Goal: Task Accomplishment & Management: Complete application form

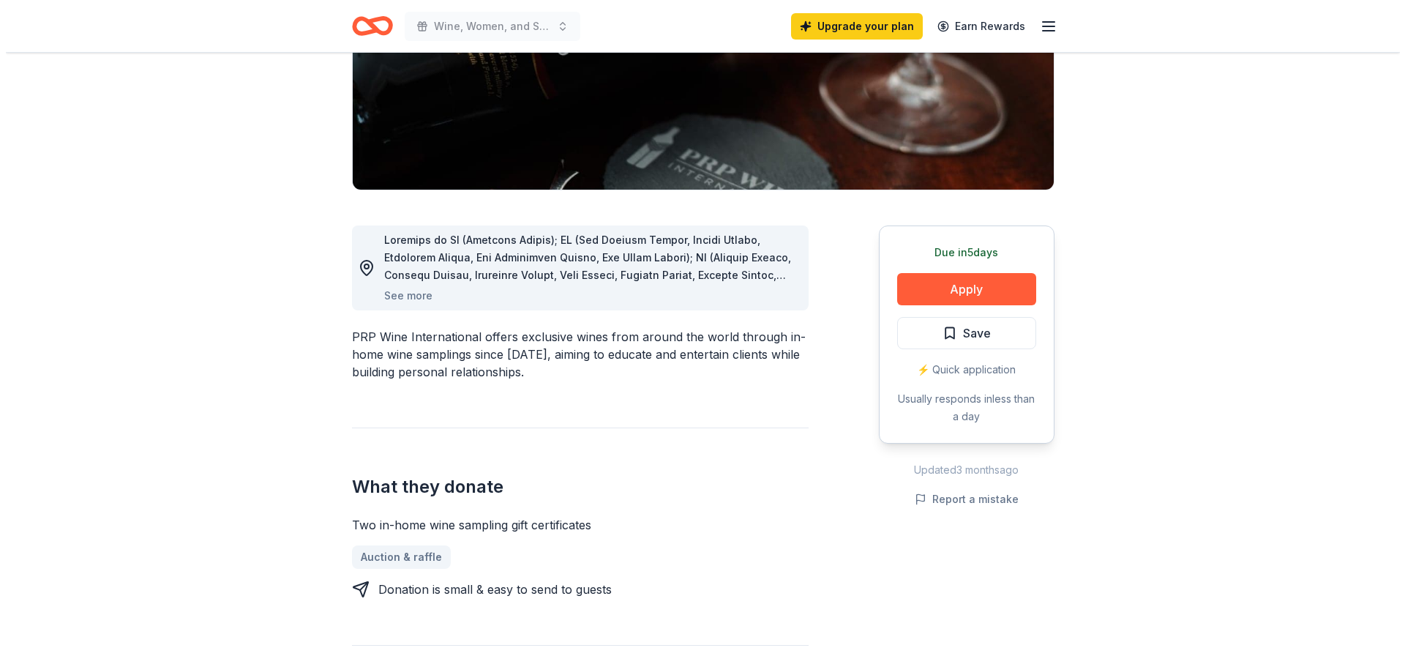
scroll to position [293, 0]
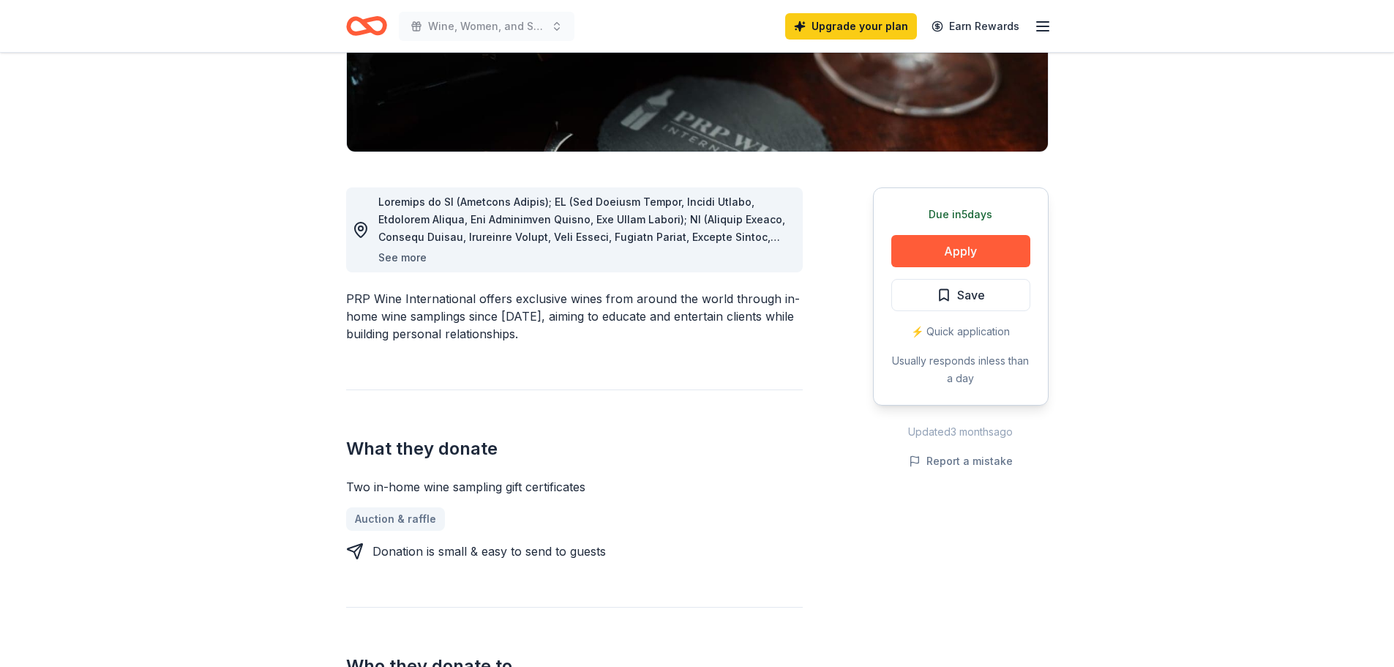
click at [403, 255] on button "See more" at bounding box center [402, 258] width 48 height 18
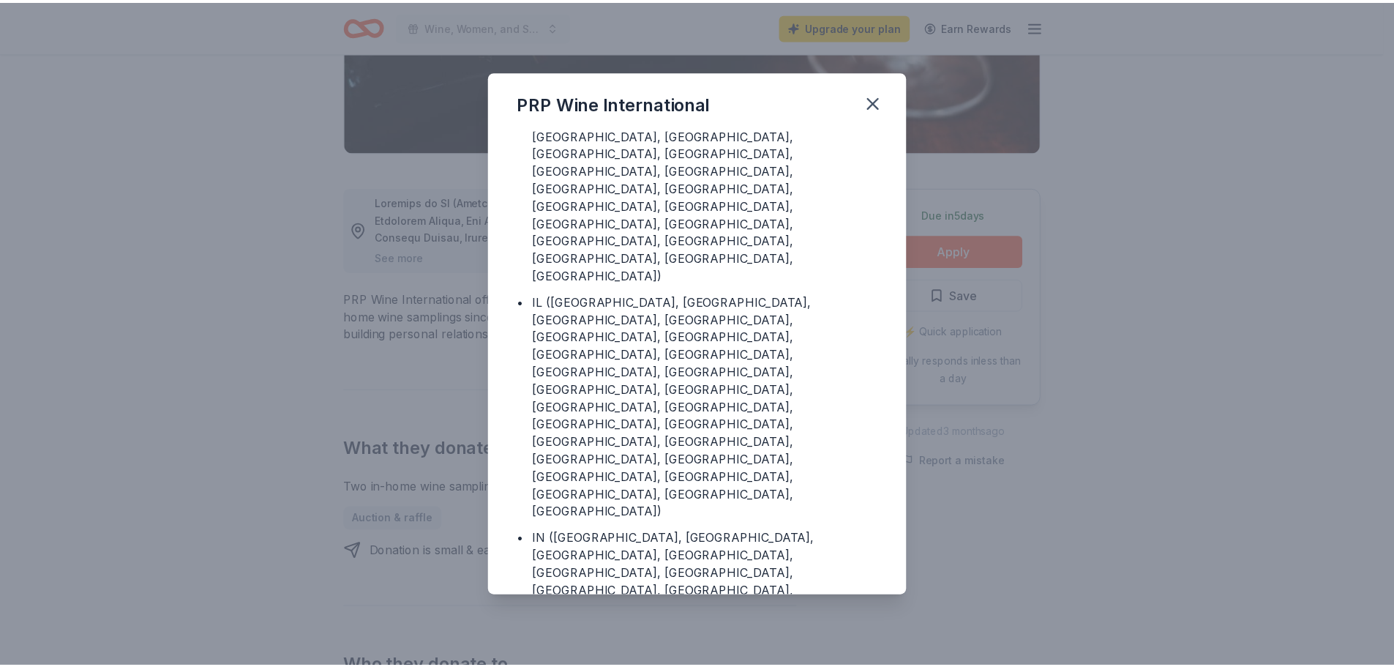
scroll to position [0, 0]
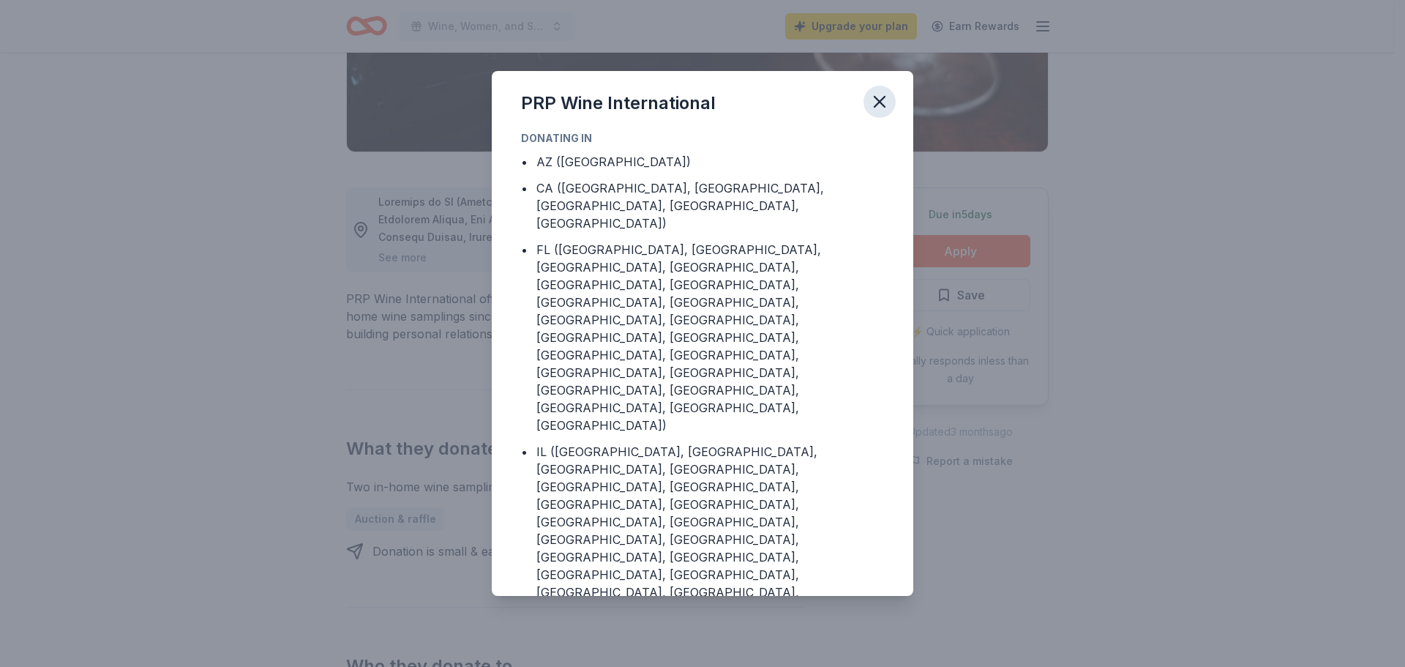
click at [873, 100] on icon "button" at bounding box center [879, 101] width 20 height 20
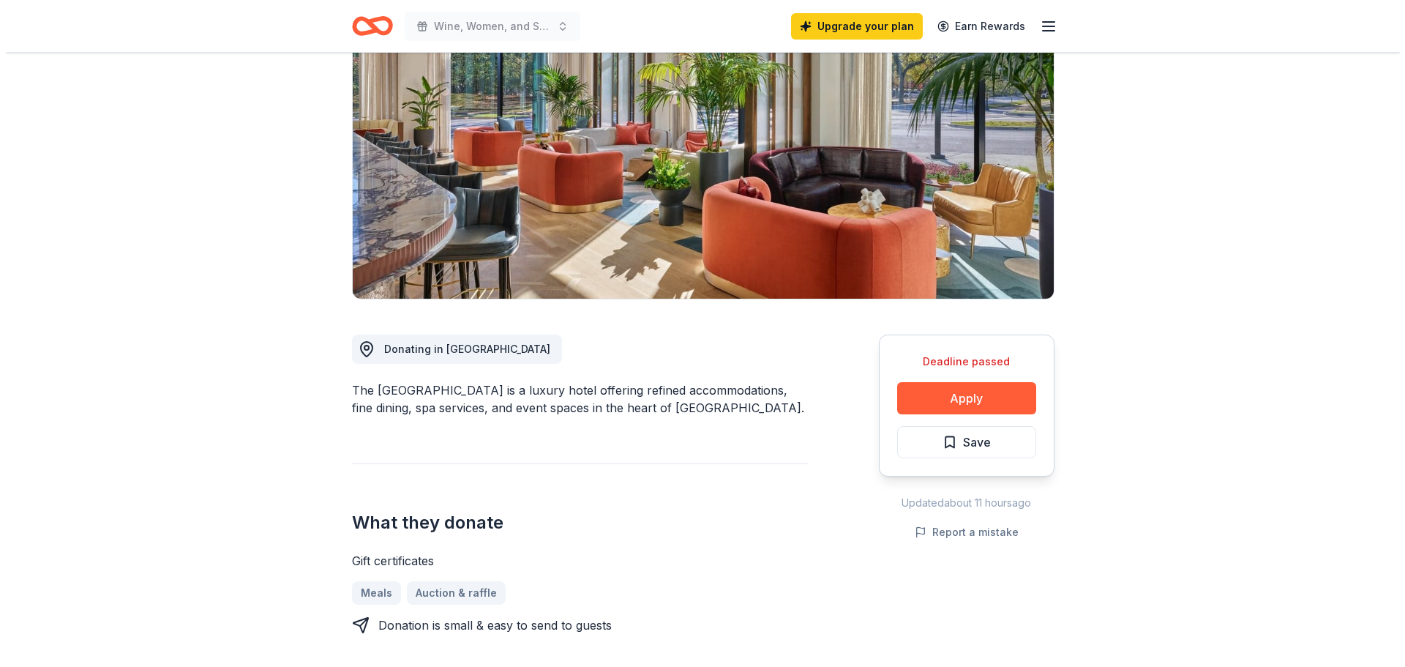
scroll to position [146, 0]
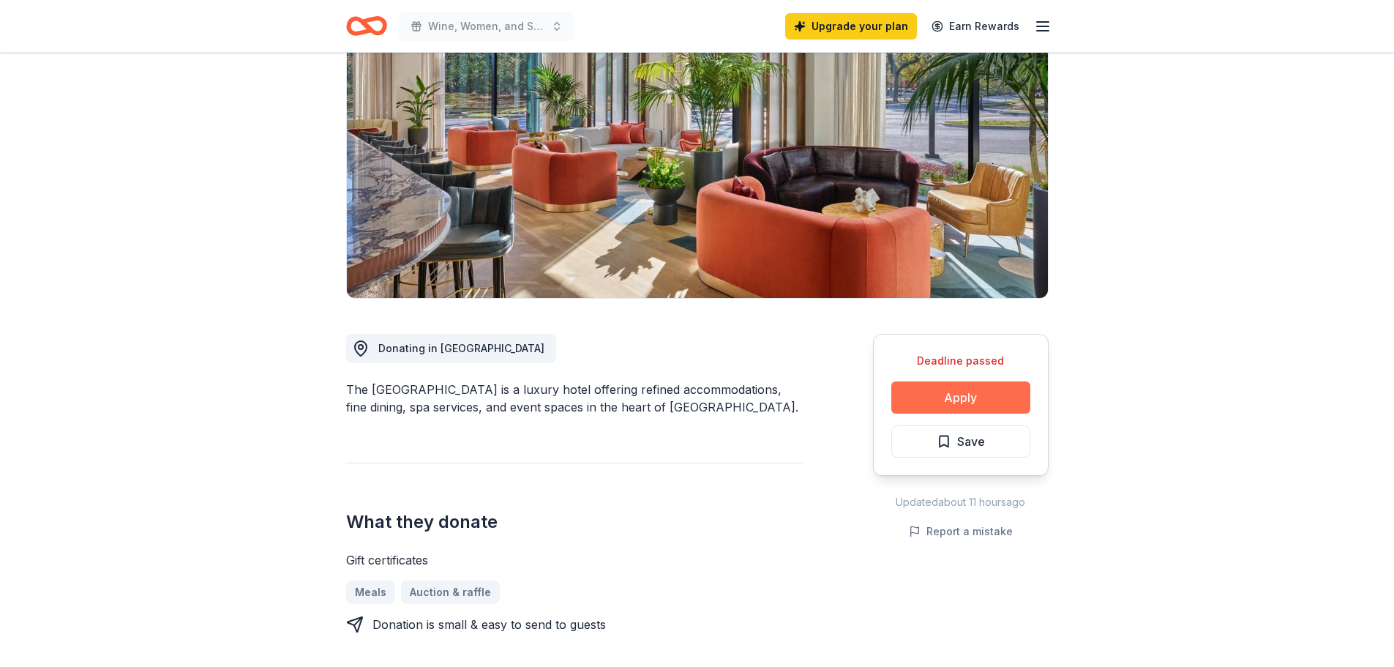
click at [970, 396] on button "Apply" at bounding box center [960, 397] width 139 height 32
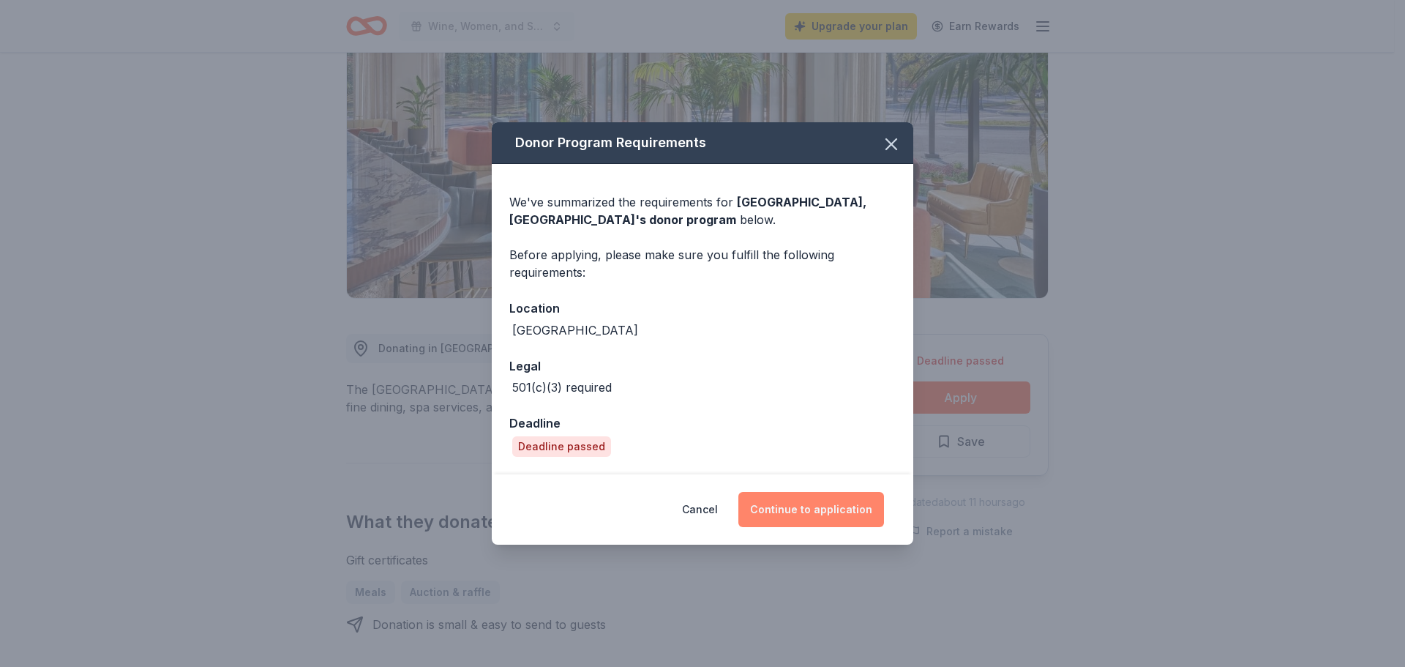
click at [851, 507] on button "Continue to application" at bounding box center [811, 509] width 146 height 35
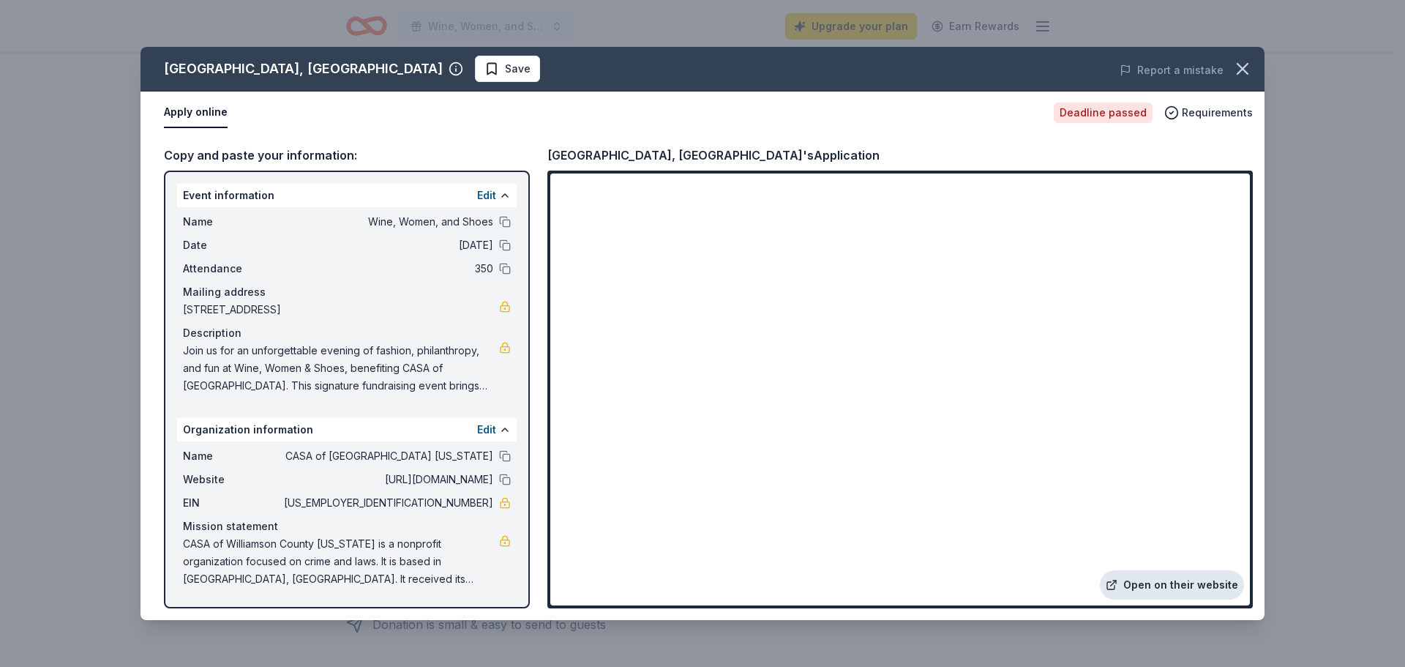
click at [1190, 584] on link "Open on their website" at bounding box center [1172, 584] width 144 height 29
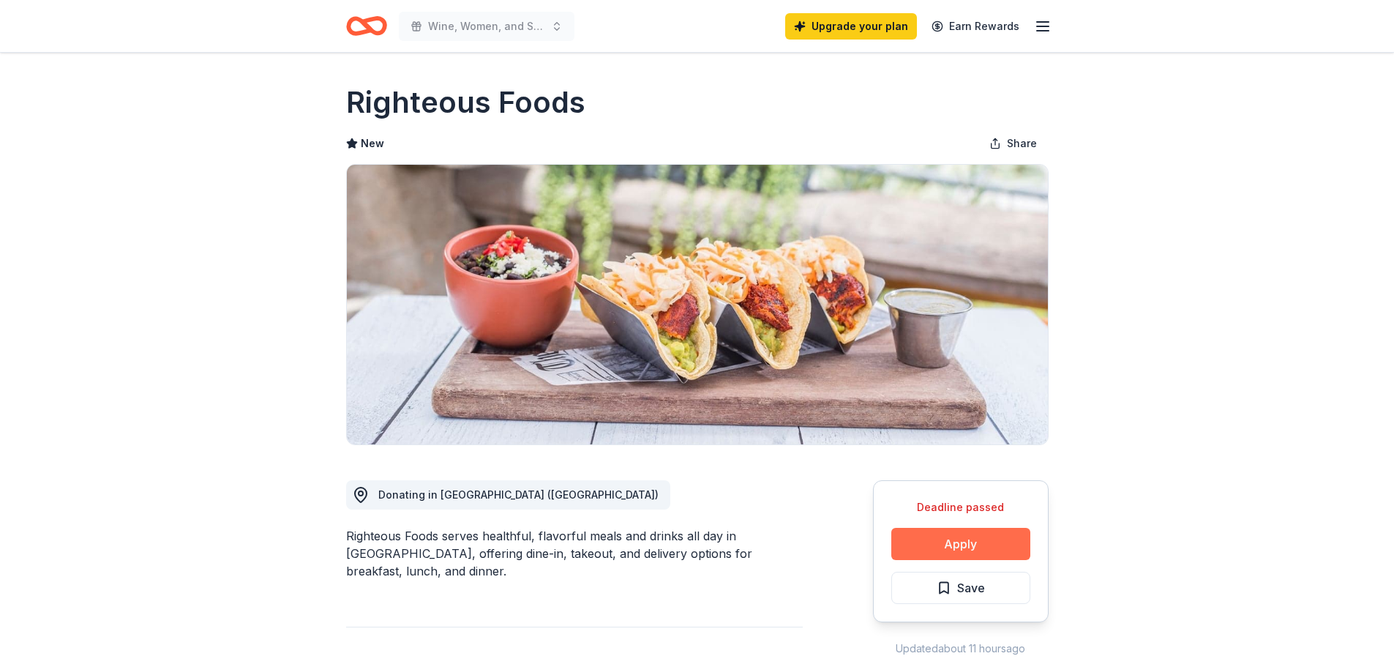
click at [964, 543] on button "Apply" at bounding box center [960, 544] width 139 height 32
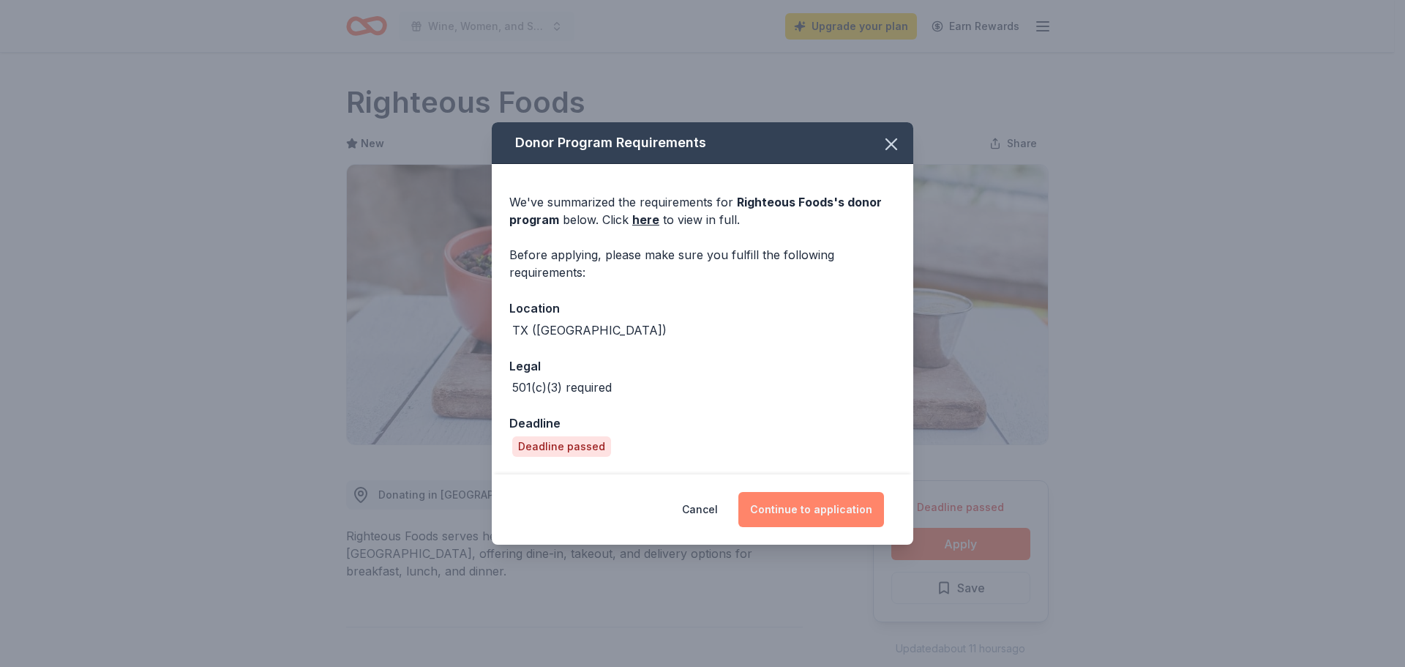
click at [823, 506] on button "Continue to application" at bounding box center [811, 509] width 146 height 35
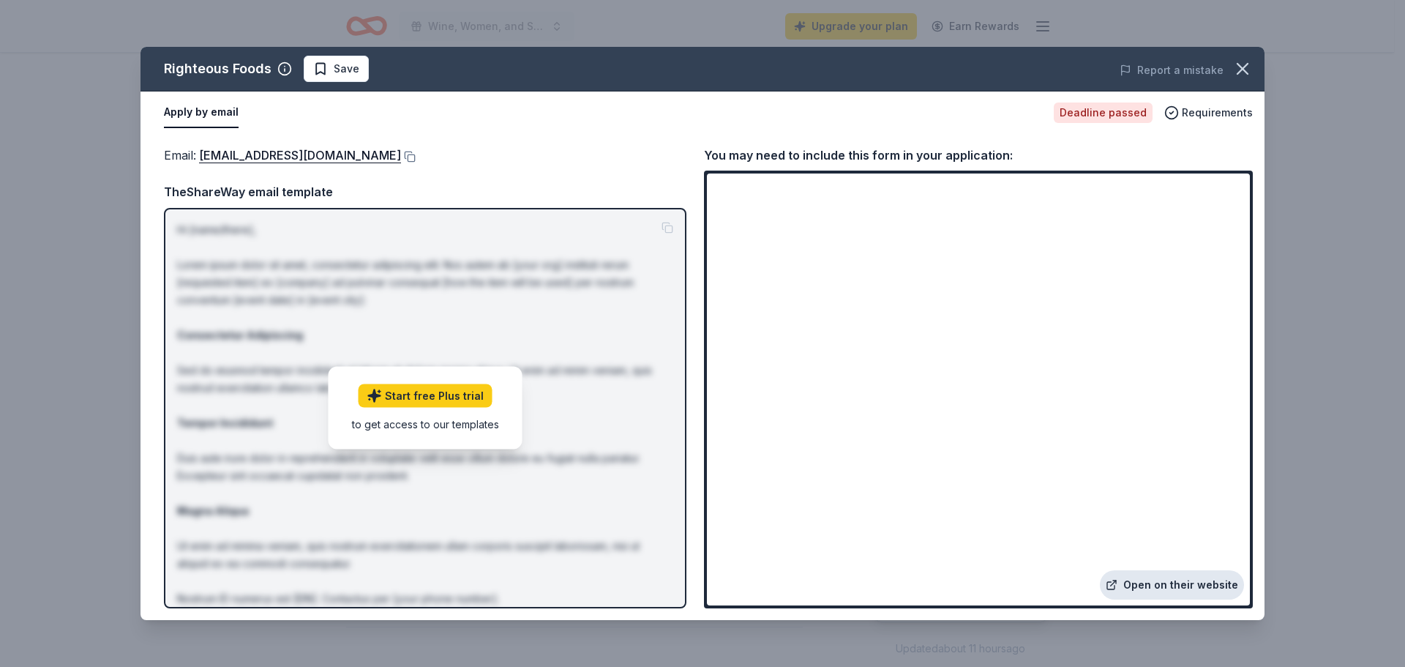
click at [1182, 585] on link "Open on their website" at bounding box center [1172, 584] width 144 height 29
